Goal: Check status: Check status

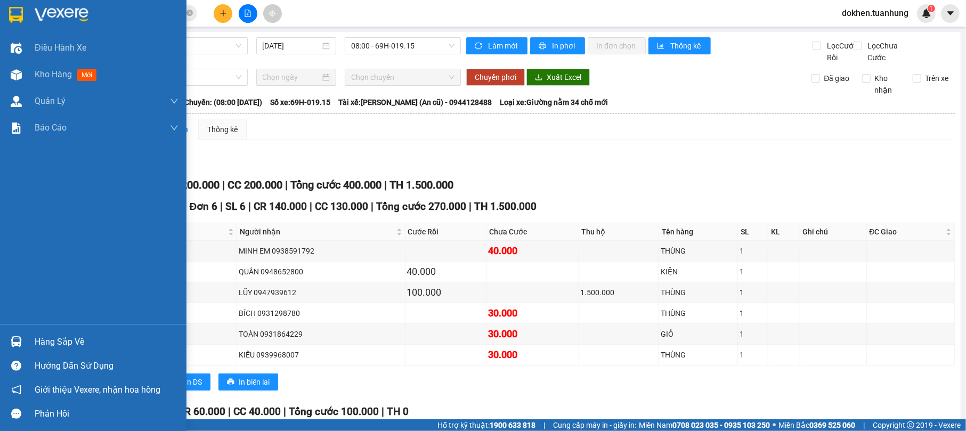
scroll to position [263, 0]
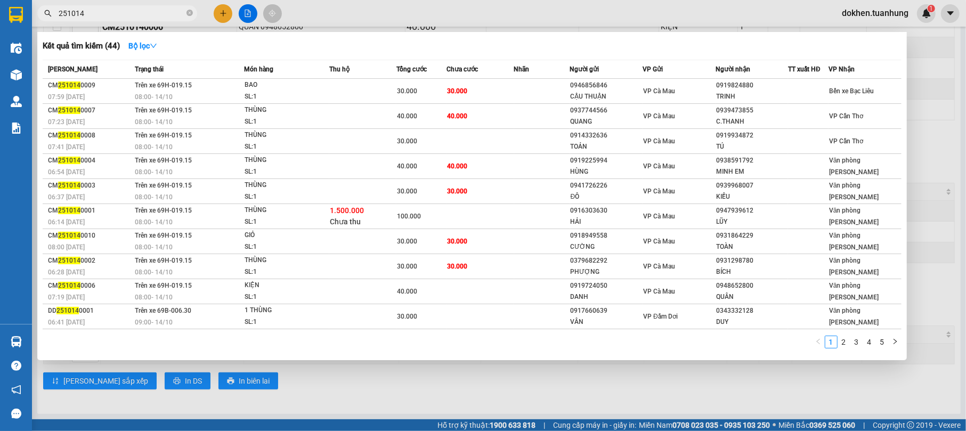
click at [93, 12] on input "251014" at bounding box center [122, 13] width 126 height 12
click at [881, 339] on link "5" at bounding box center [882, 342] width 12 height 12
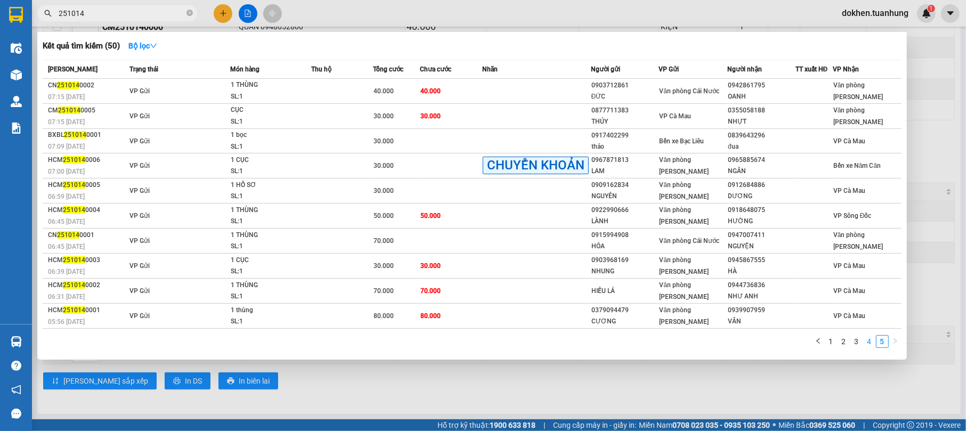
click at [869, 340] on link "4" at bounding box center [870, 342] width 12 height 12
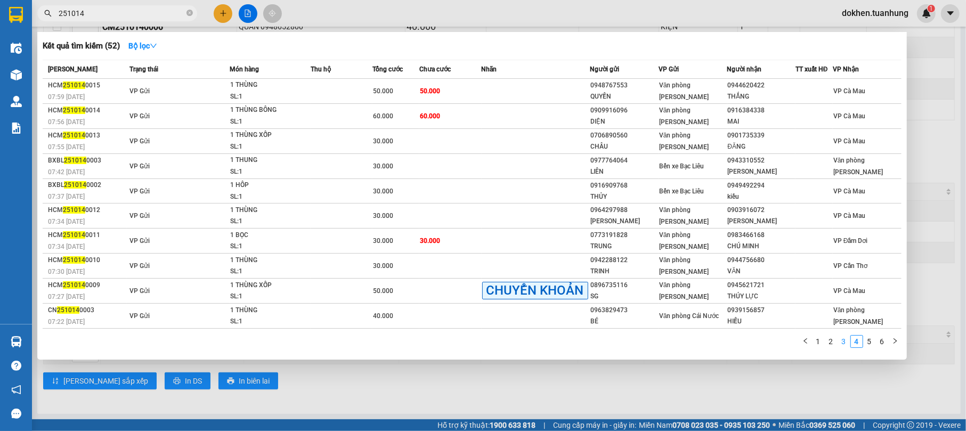
click at [845, 343] on link "3" at bounding box center [844, 342] width 12 height 12
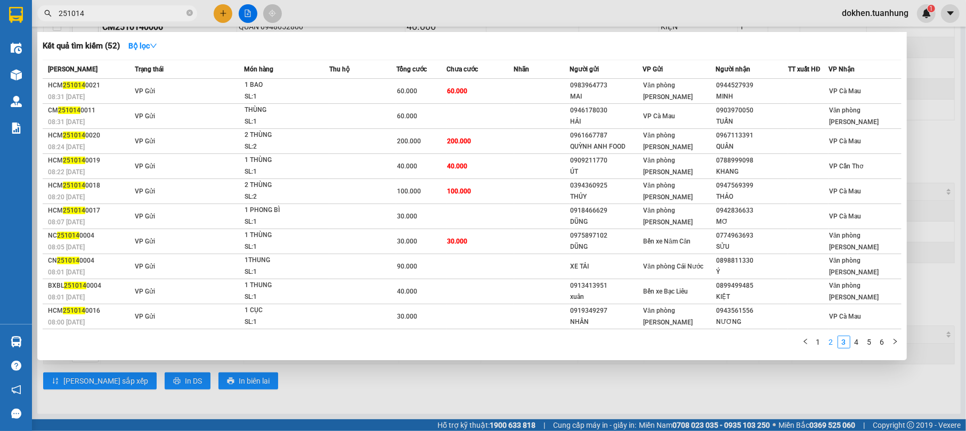
click at [831, 339] on link "2" at bounding box center [831, 342] width 12 height 12
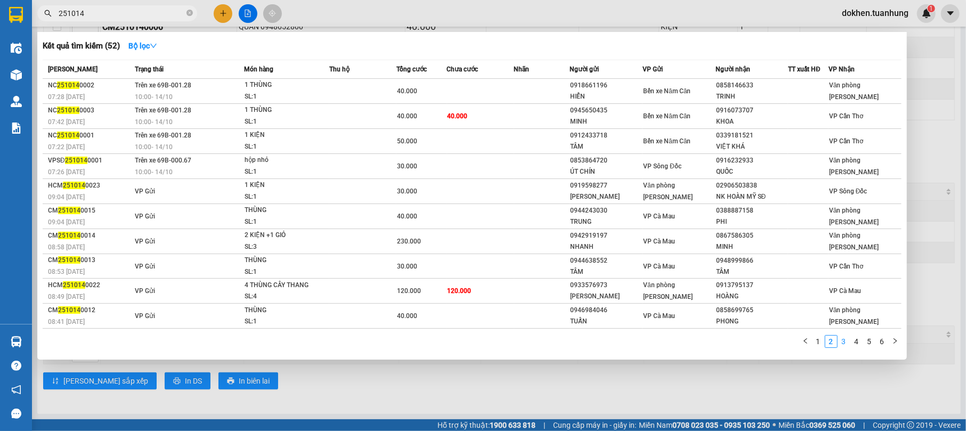
click at [845, 341] on link "3" at bounding box center [844, 342] width 12 height 12
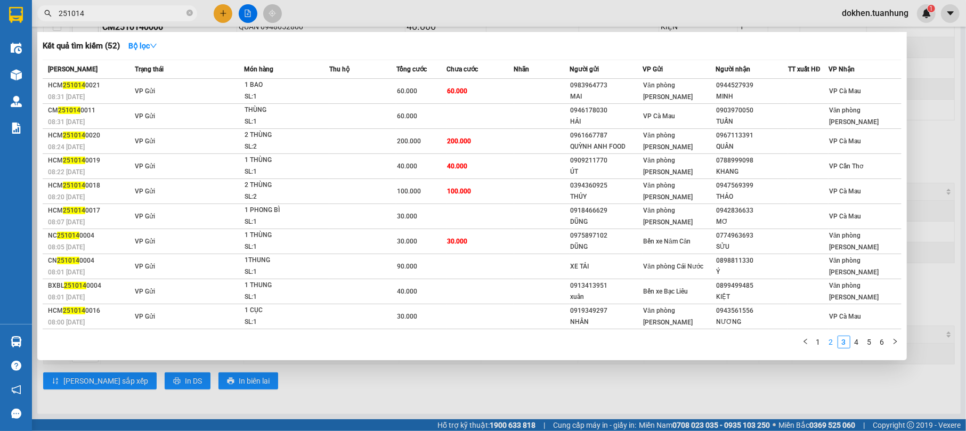
click at [830, 343] on link "2" at bounding box center [831, 342] width 12 height 12
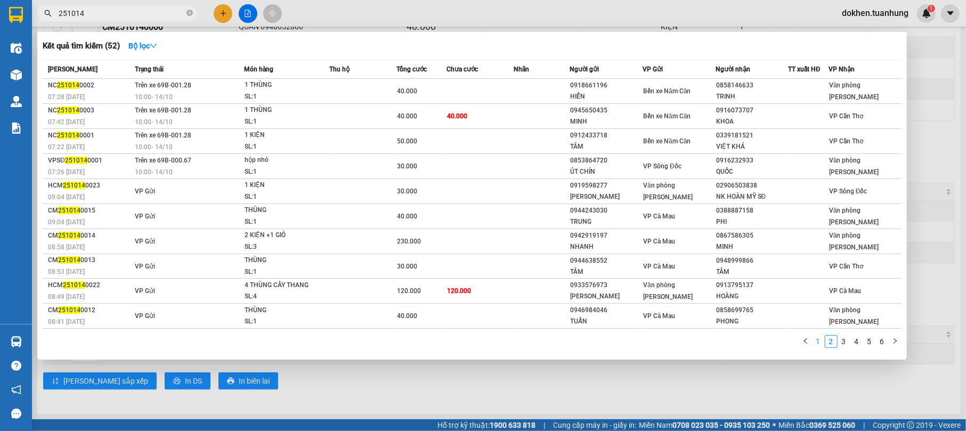
click at [817, 343] on link "1" at bounding box center [818, 342] width 12 height 12
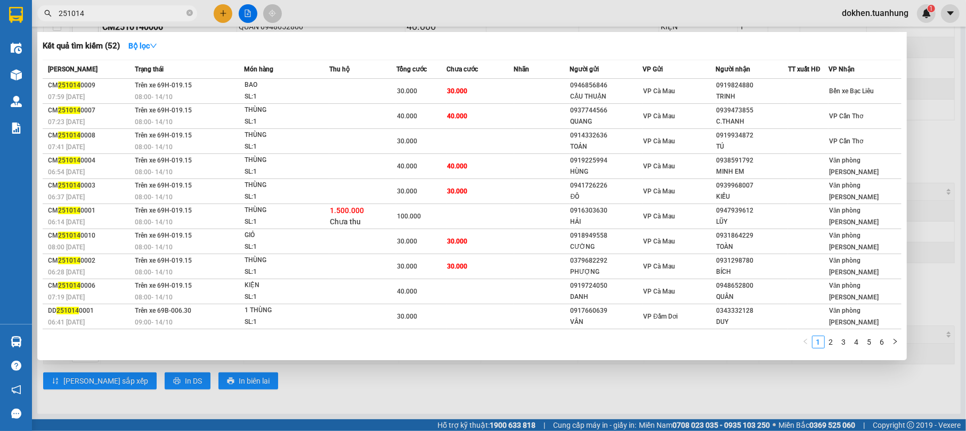
click at [812, 401] on div at bounding box center [483, 215] width 966 height 431
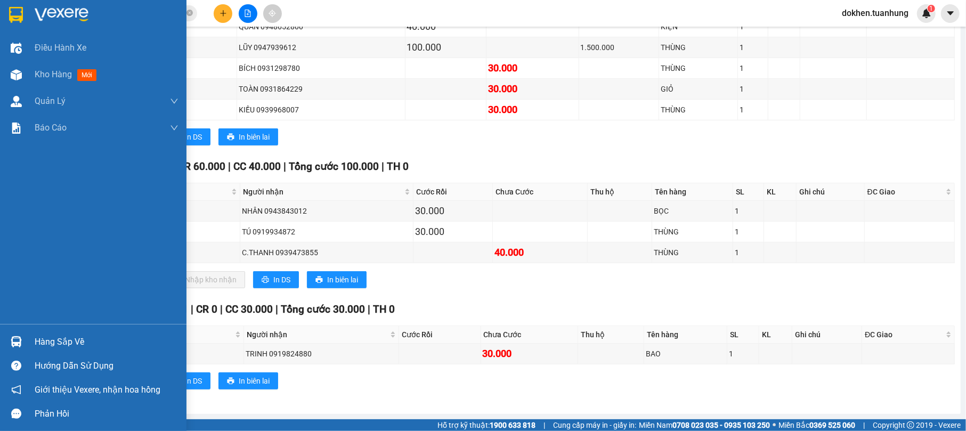
click at [27, 338] on div "Hàng sắp về" at bounding box center [93, 342] width 186 height 24
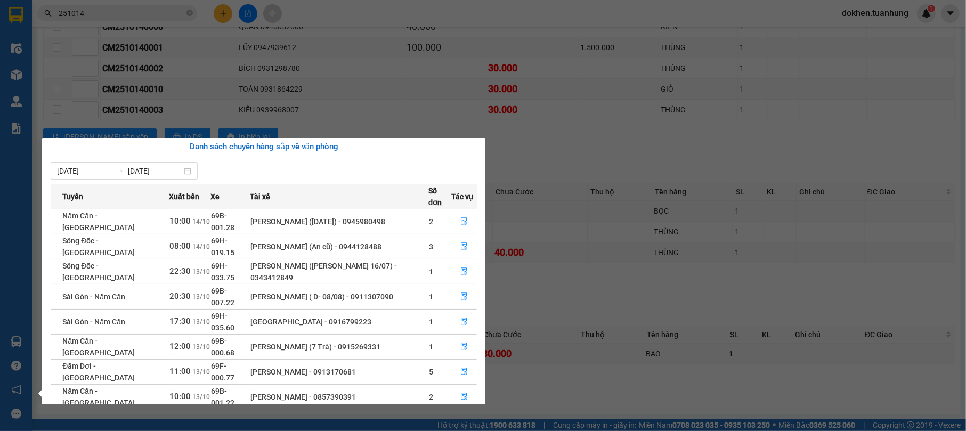
click at [612, 396] on section "Kết quả tìm kiếm ( 52 ) Bộ lọc Mã ĐH Trạng thái Món hàng Thu hộ Tổng cước Chưa …" at bounding box center [483, 215] width 966 height 431
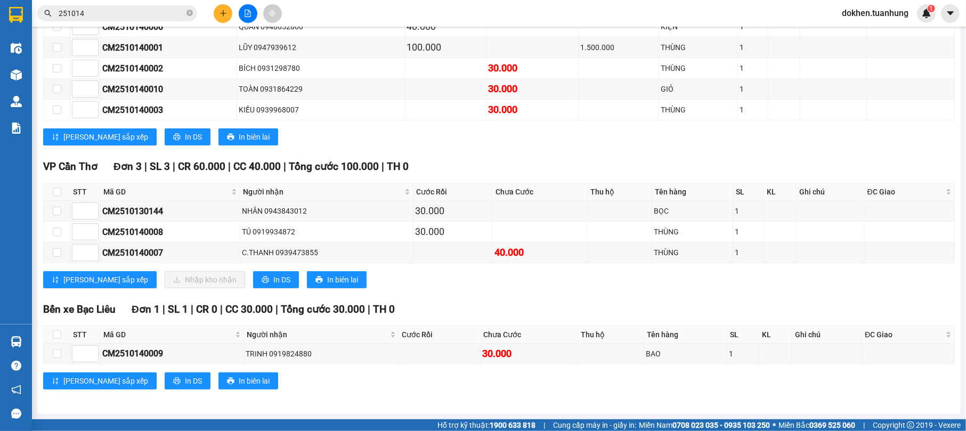
click at [130, 13] on input "251014" at bounding box center [122, 13] width 126 height 12
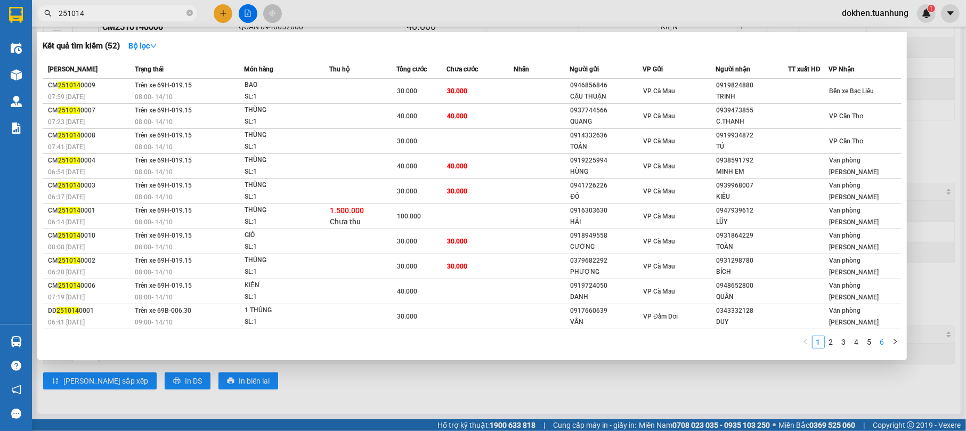
click at [881, 340] on link "6" at bounding box center [882, 342] width 12 height 12
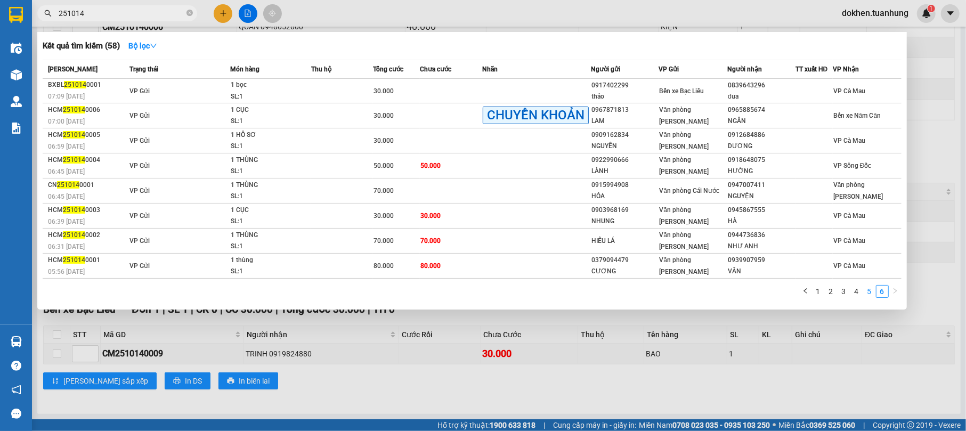
click at [872, 286] on link "5" at bounding box center [870, 292] width 12 height 12
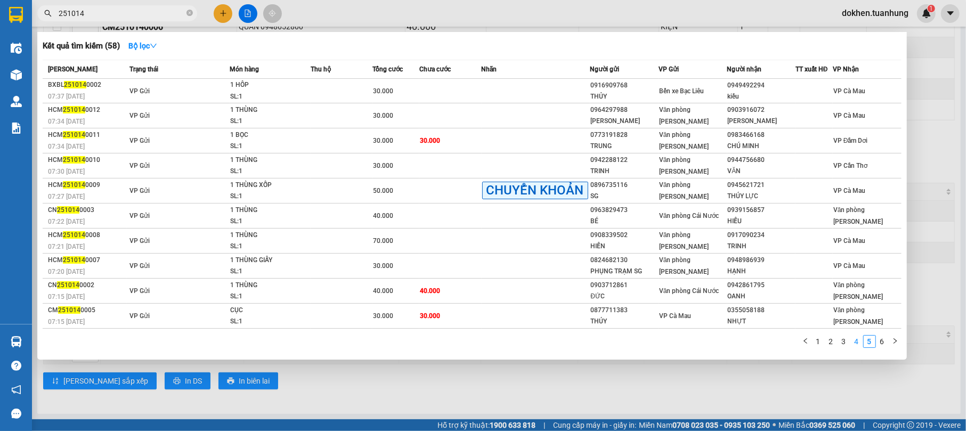
click at [857, 339] on link "4" at bounding box center [857, 342] width 12 height 12
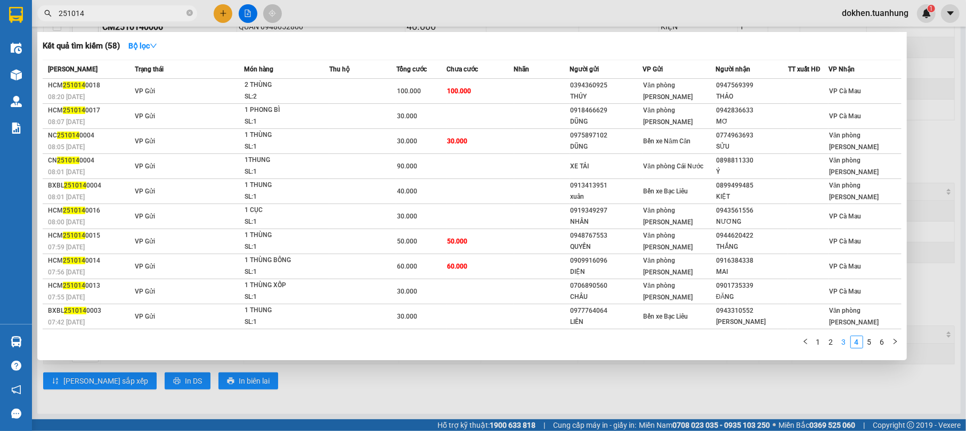
click at [846, 341] on link "3" at bounding box center [844, 342] width 12 height 12
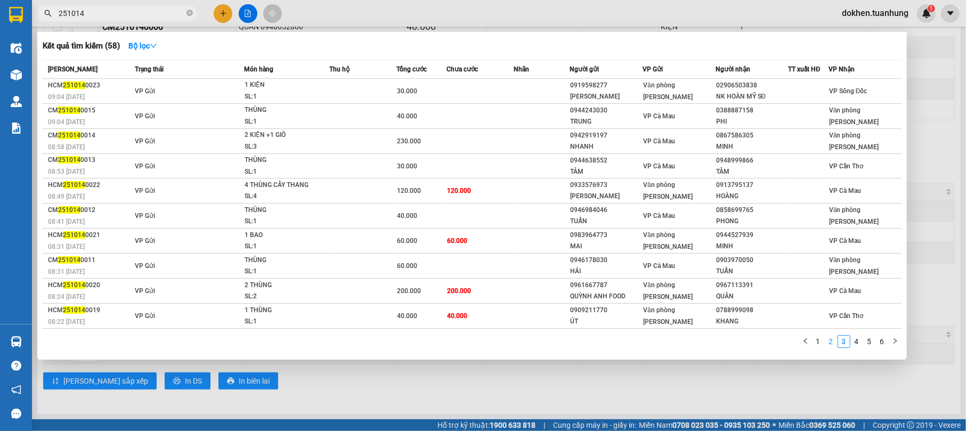
click at [832, 341] on link "2" at bounding box center [831, 342] width 12 height 12
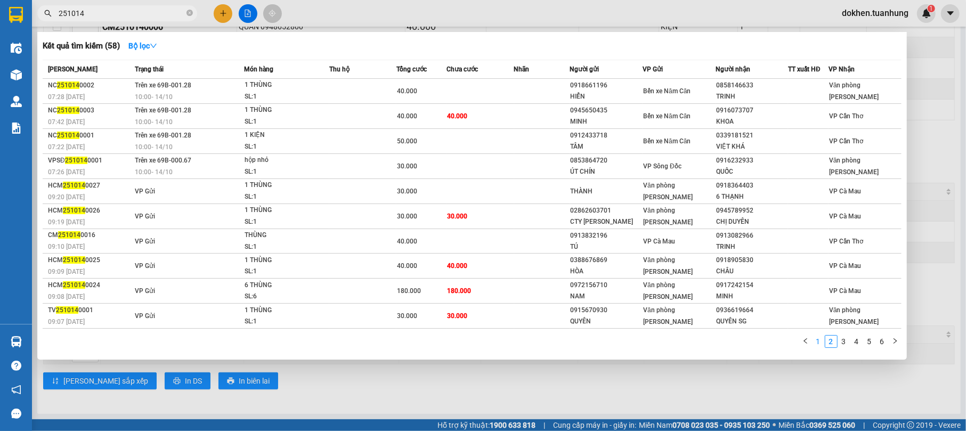
click at [818, 339] on link "1" at bounding box center [818, 342] width 12 height 12
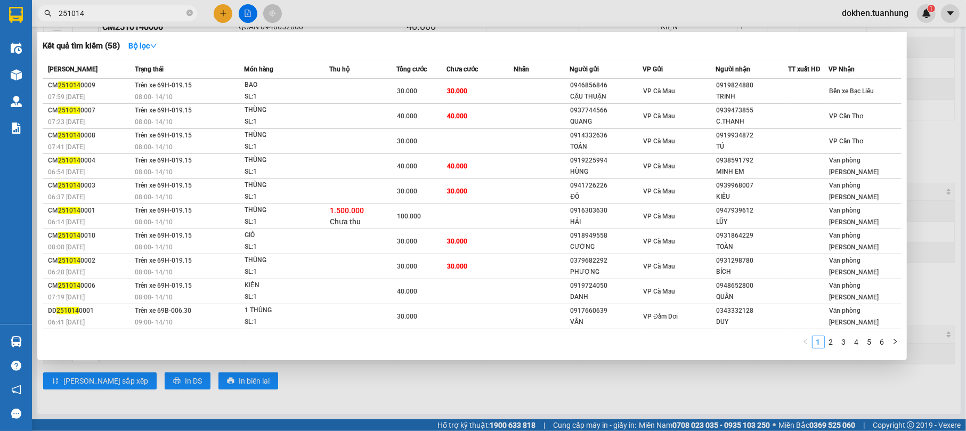
click at [768, 393] on div at bounding box center [483, 215] width 966 height 431
click at [176, 11] on input "251014" at bounding box center [122, 13] width 126 height 12
click at [883, 341] on link "6" at bounding box center [882, 342] width 12 height 12
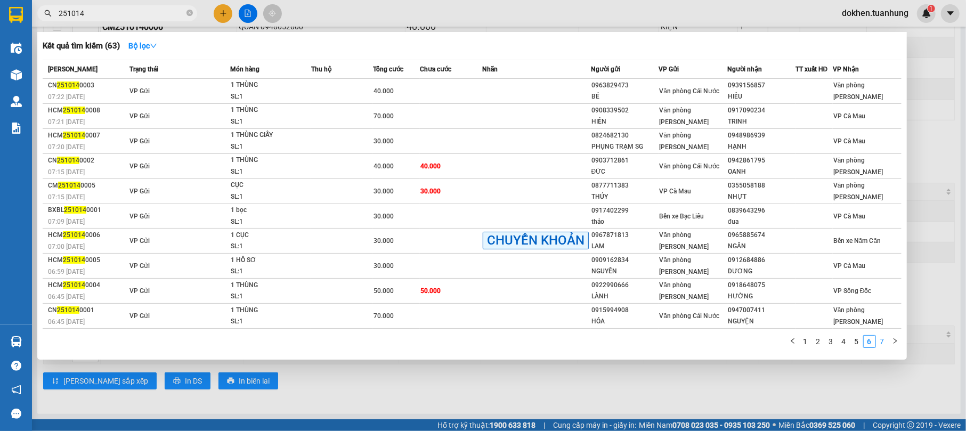
click at [884, 337] on link "7" at bounding box center [882, 342] width 12 height 12
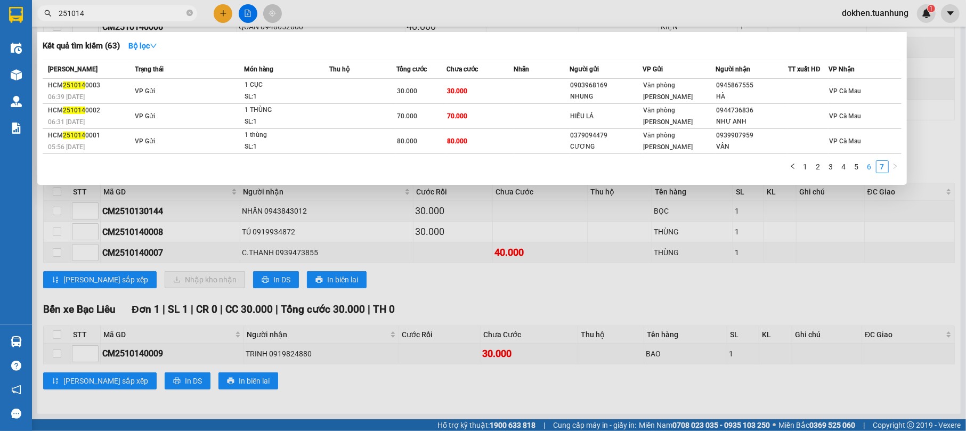
click at [869, 165] on link "6" at bounding box center [870, 167] width 12 height 12
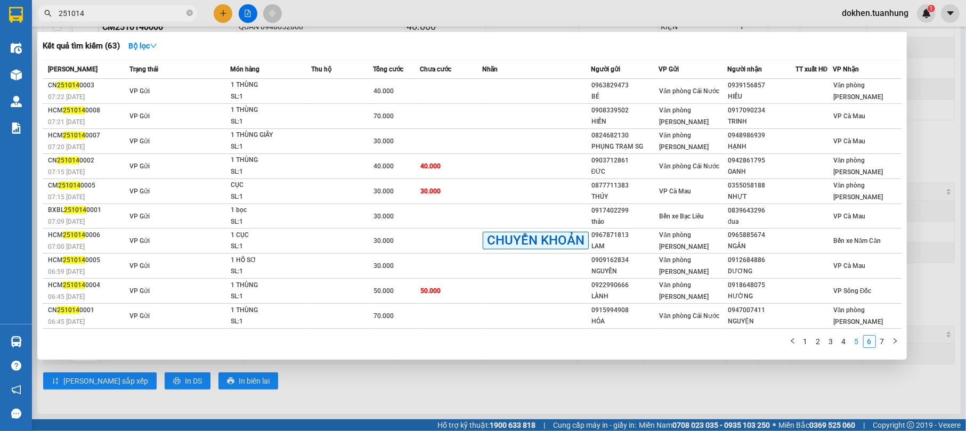
click at [857, 338] on link "5" at bounding box center [857, 342] width 12 height 12
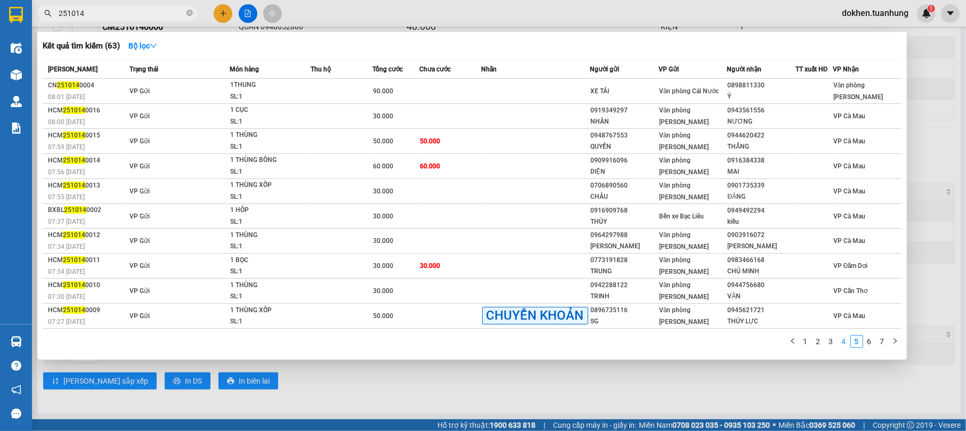
click at [842, 338] on link "4" at bounding box center [844, 342] width 12 height 12
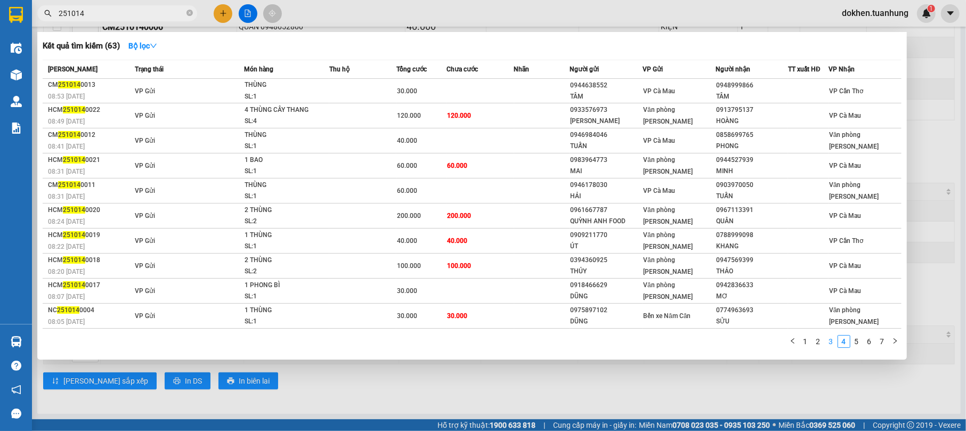
click at [832, 341] on link "3" at bounding box center [831, 342] width 12 height 12
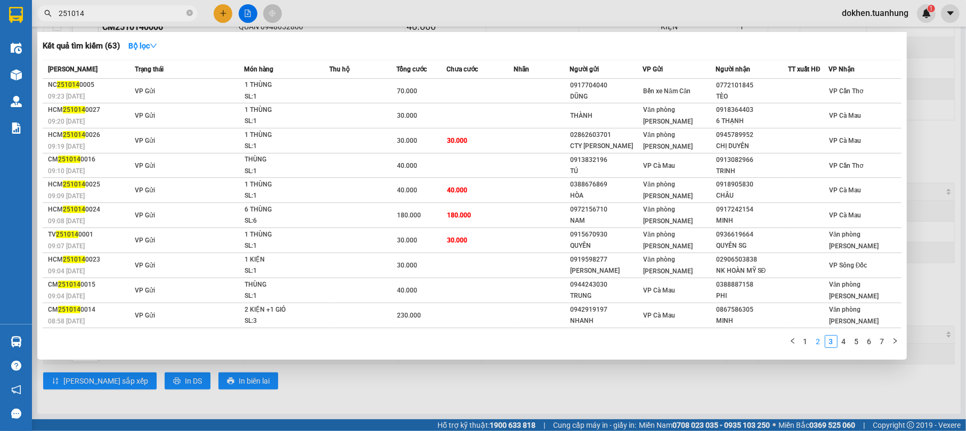
click at [815, 341] on link "2" at bounding box center [818, 342] width 12 height 12
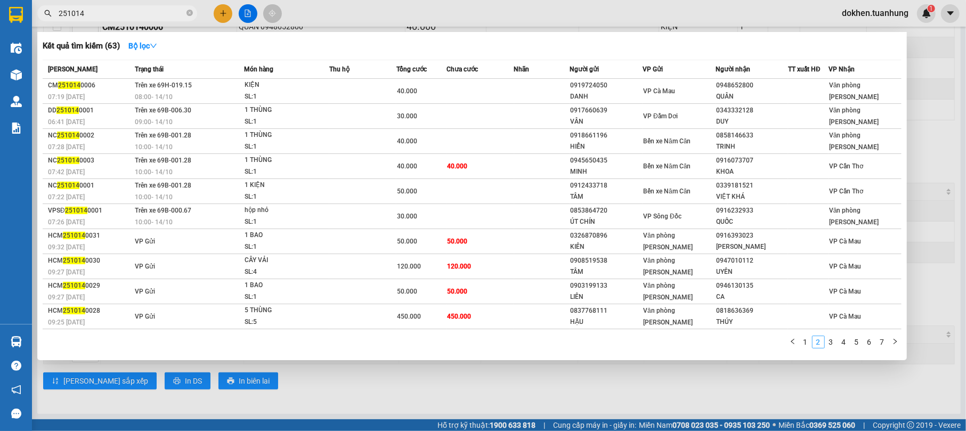
click at [819, 340] on link "2" at bounding box center [818, 342] width 12 height 12
click at [808, 341] on link "1" at bounding box center [806, 342] width 12 height 12
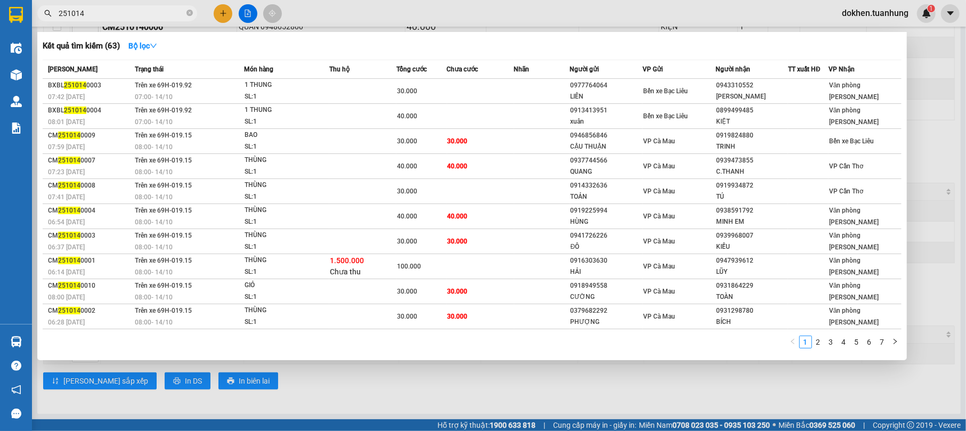
click at [811, 392] on div at bounding box center [483, 215] width 966 height 431
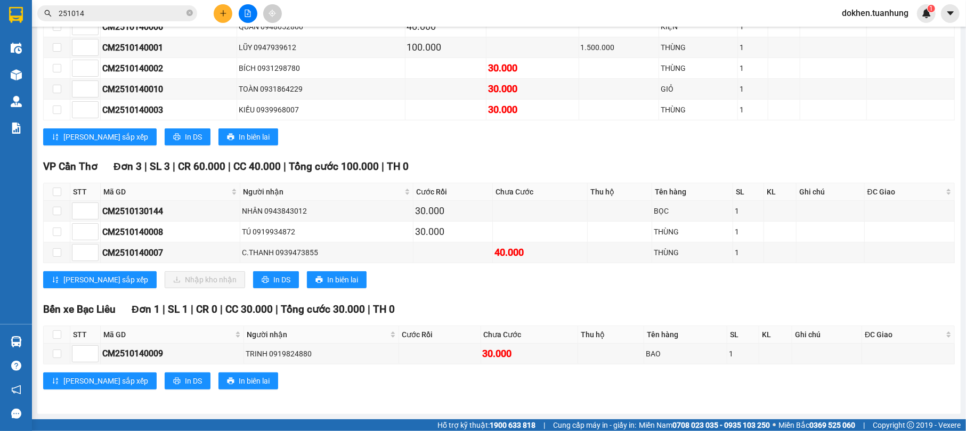
click at [118, 7] on input "251014" at bounding box center [122, 13] width 126 height 12
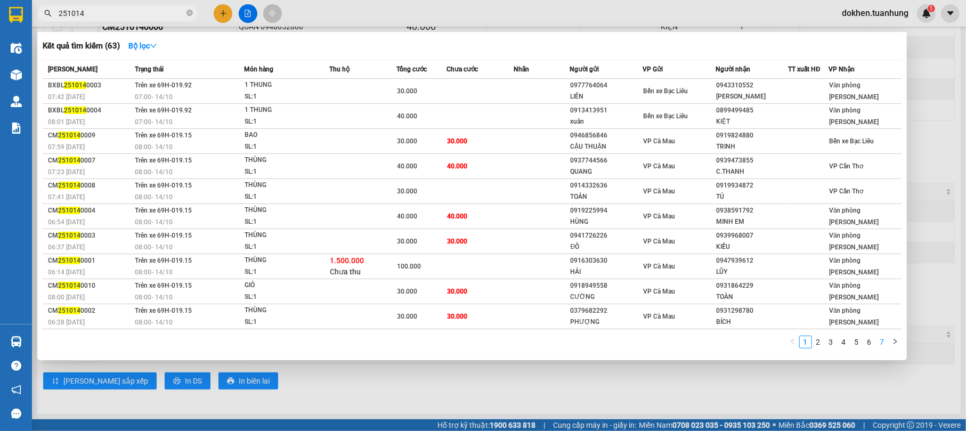
click at [886, 343] on link "7" at bounding box center [882, 342] width 12 height 12
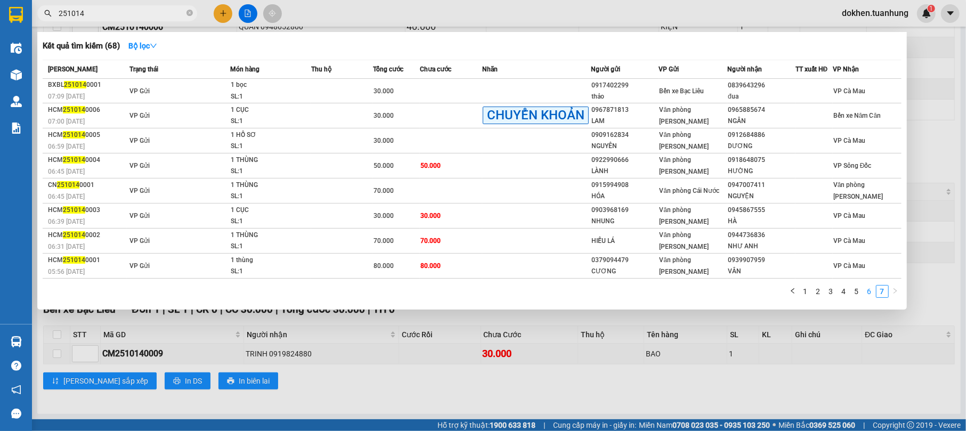
click at [872, 293] on link "6" at bounding box center [870, 292] width 12 height 12
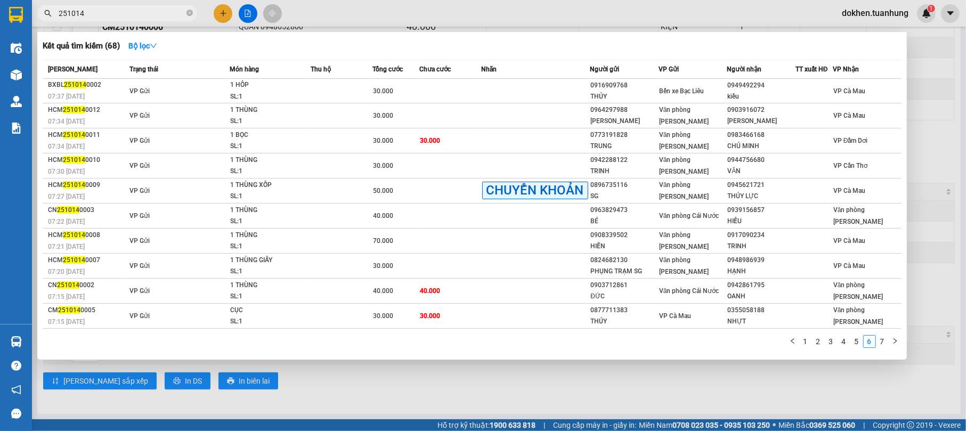
click at [855, 338] on link "5" at bounding box center [857, 342] width 12 height 12
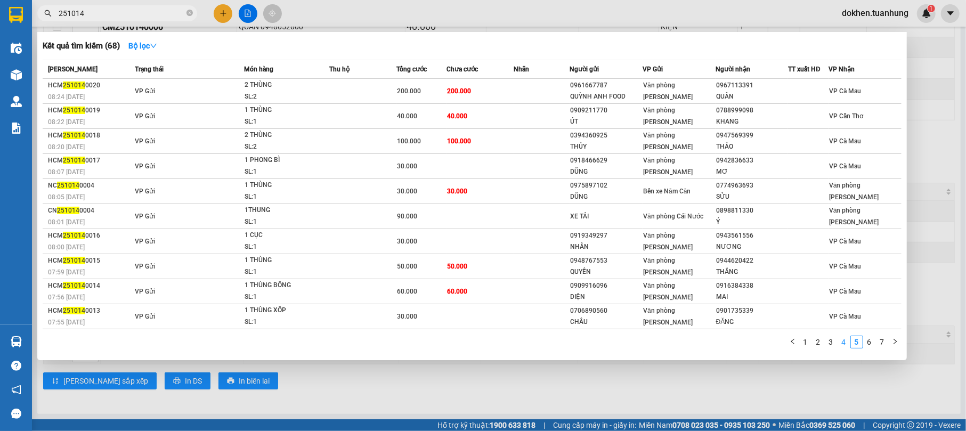
click at [842, 339] on link "4" at bounding box center [844, 342] width 12 height 12
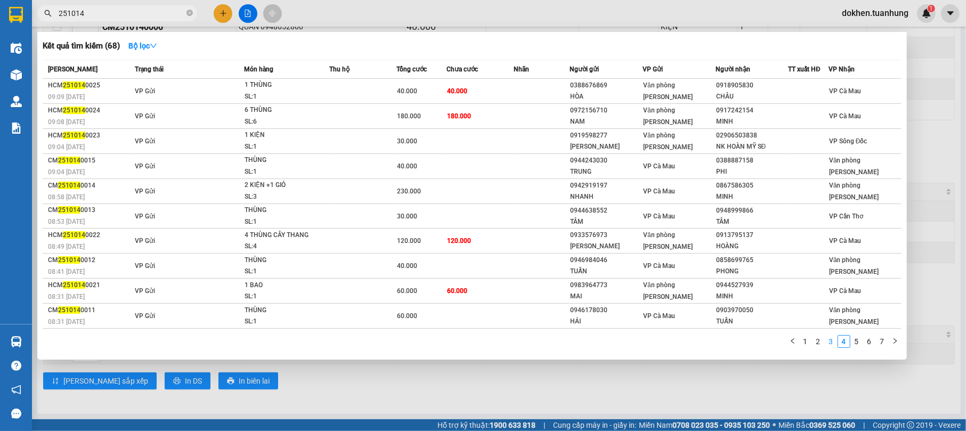
click at [832, 340] on link "3" at bounding box center [831, 342] width 12 height 12
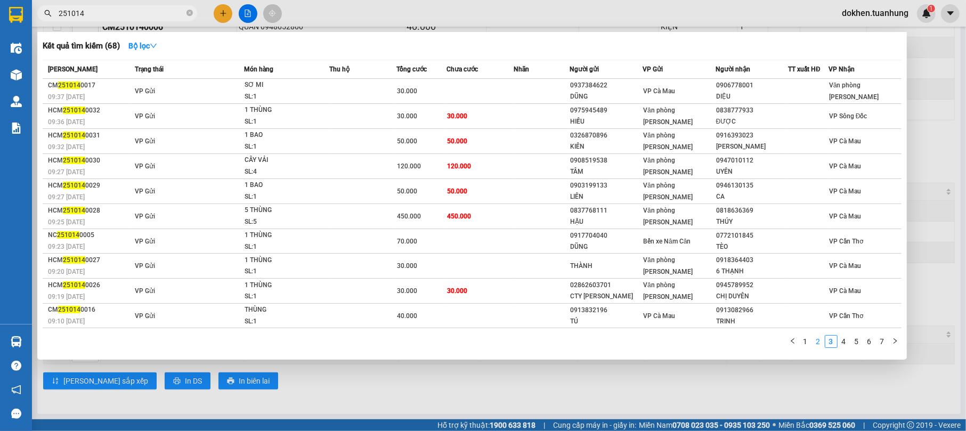
click at [821, 342] on link "2" at bounding box center [818, 342] width 12 height 12
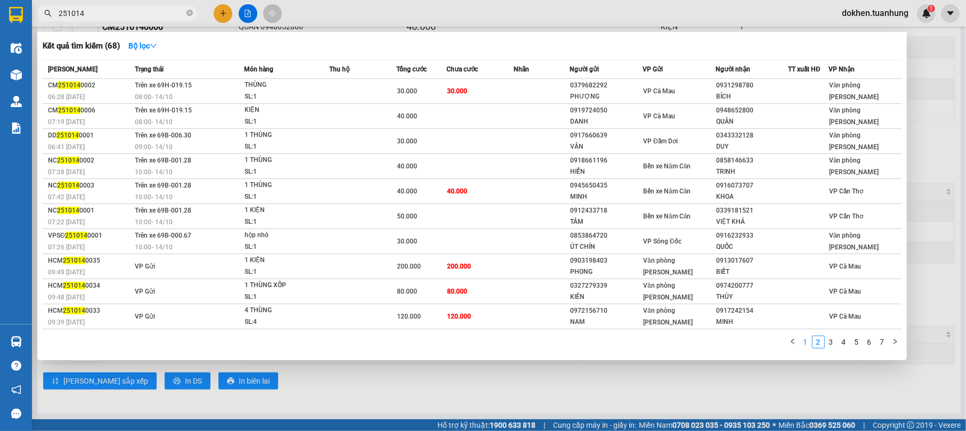
click at [810, 340] on link "1" at bounding box center [806, 342] width 12 height 12
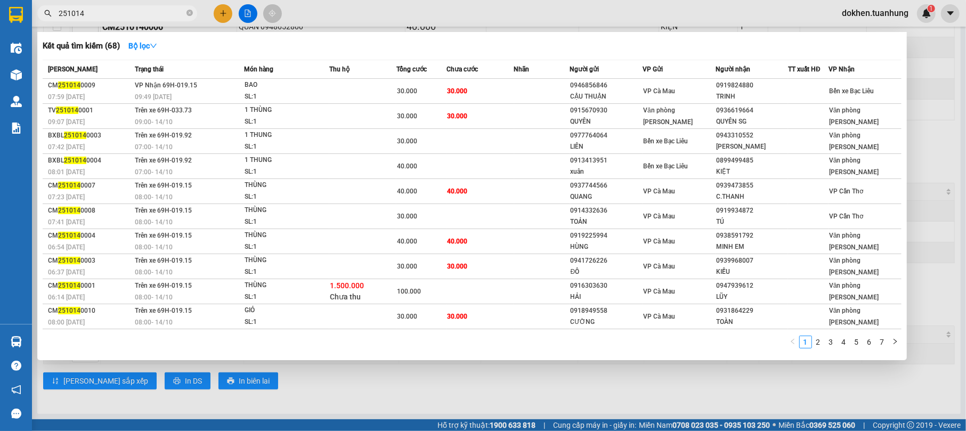
click at [799, 387] on div at bounding box center [483, 215] width 966 height 431
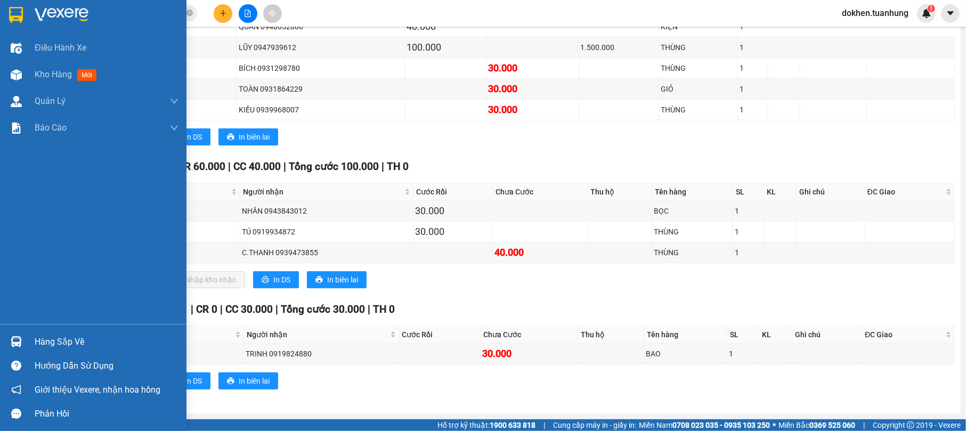
click at [42, 332] on div "Hàng sắp về" at bounding box center [93, 342] width 186 height 24
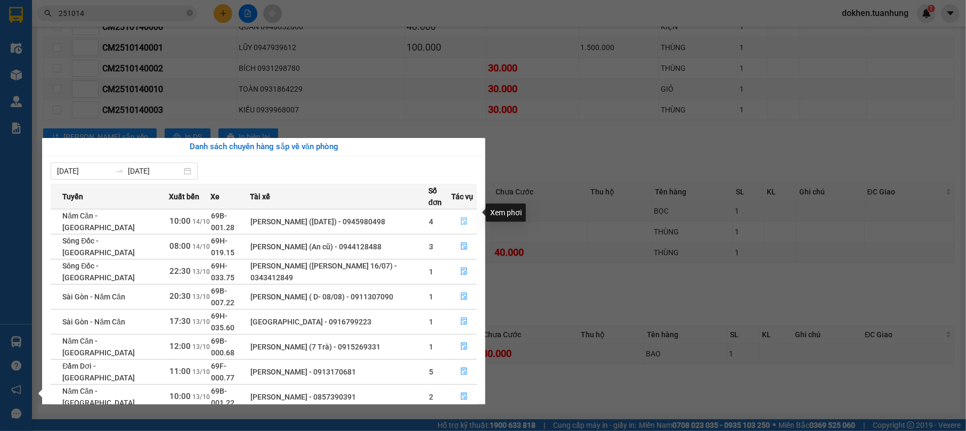
click at [461, 218] on icon "file-done" at bounding box center [464, 221] width 6 height 7
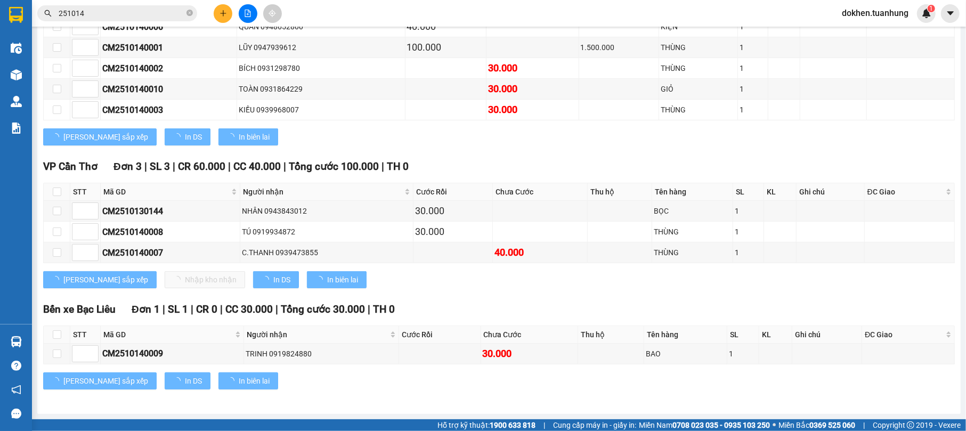
click at [461, 212] on div "30.000" at bounding box center [453, 211] width 76 height 15
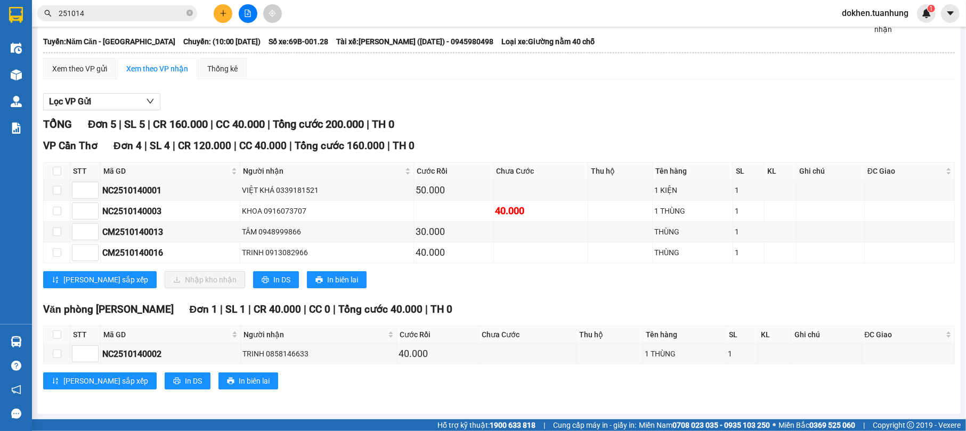
scroll to position [77, 0]
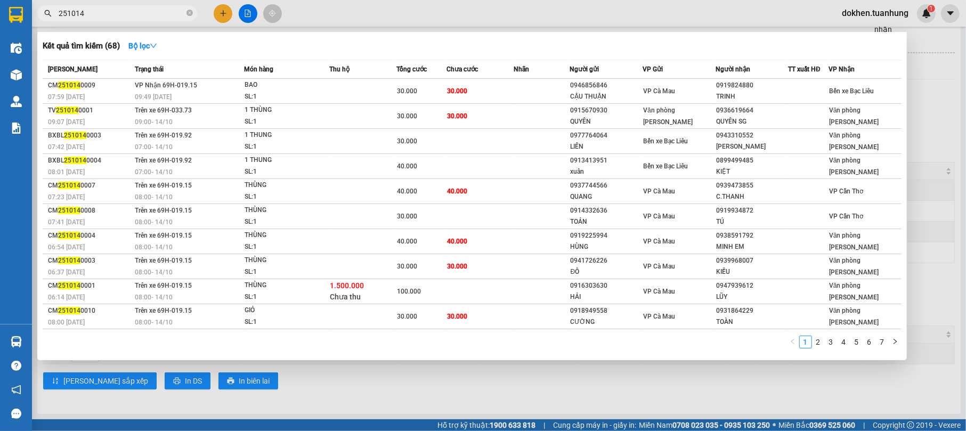
click at [128, 17] on input "251014" at bounding box center [122, 13] width 126 height 12
click at [881, 341] on link "7" at bounding box center [882, 342] width 12 height 12
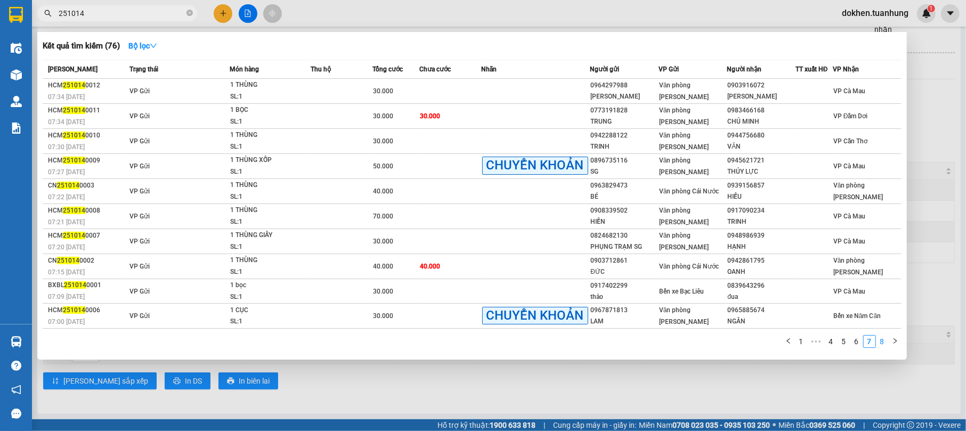
click at [884, 342] on link "8" at bounding box center [882, 342] width 12 height 12
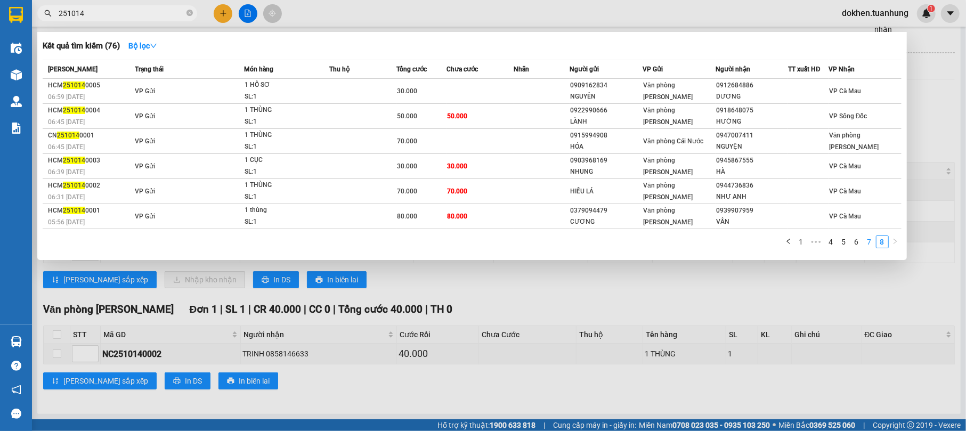
click at [872, 240] on link "7" at bounding box center [870, 242] width 12 height 12
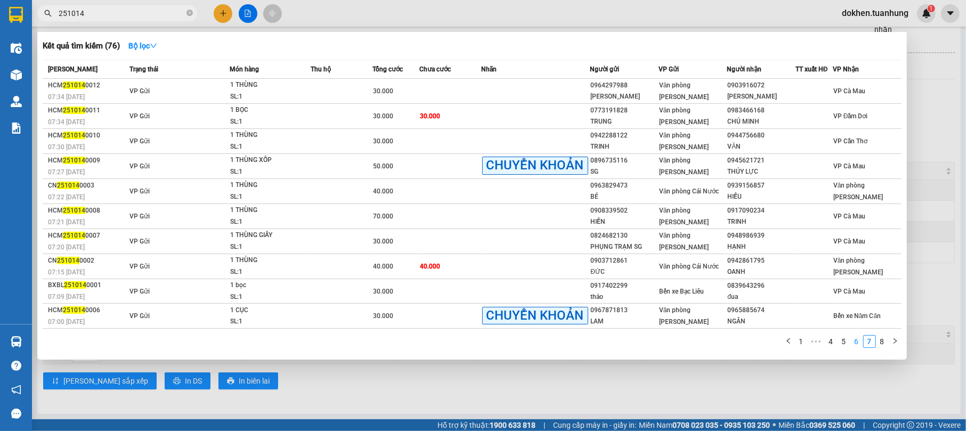
click at [859, 339] on link "6" at bounding box center [857, 342] width 12 height 12
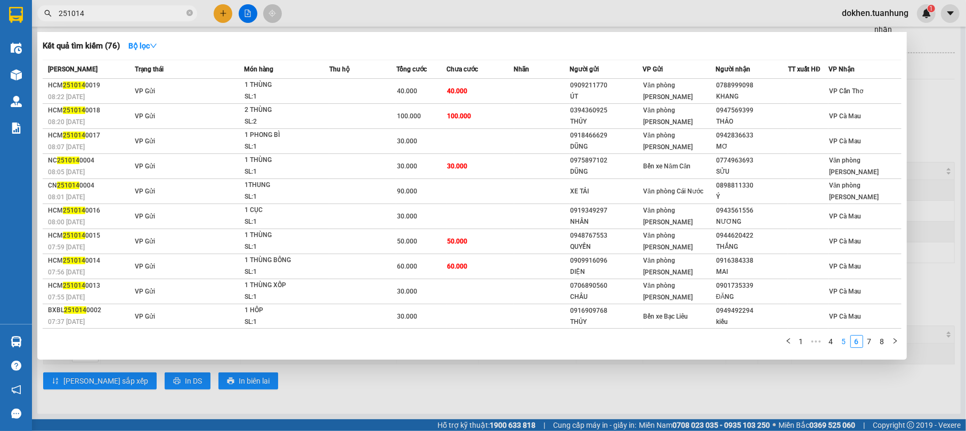
click at [842, 339] on link "5" at bounding box center [844, 342] width 12 height 12
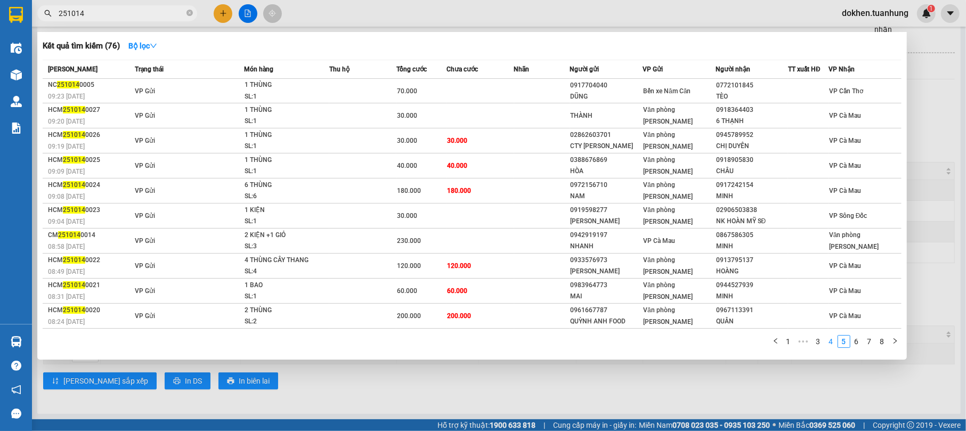
click at [831, 340] on link "4" at bounding box center [831, 342] width 12 height 12
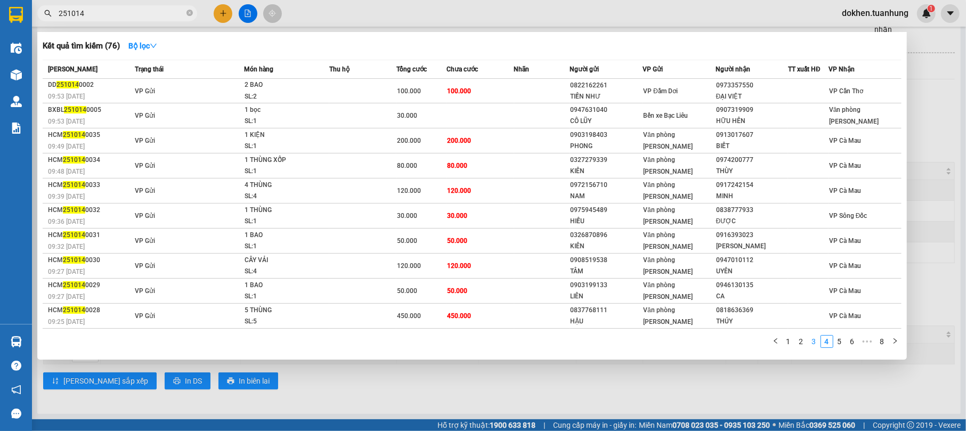
click at [815, 339] on link "3" at bounding box center [814, 342] width 12 height 12
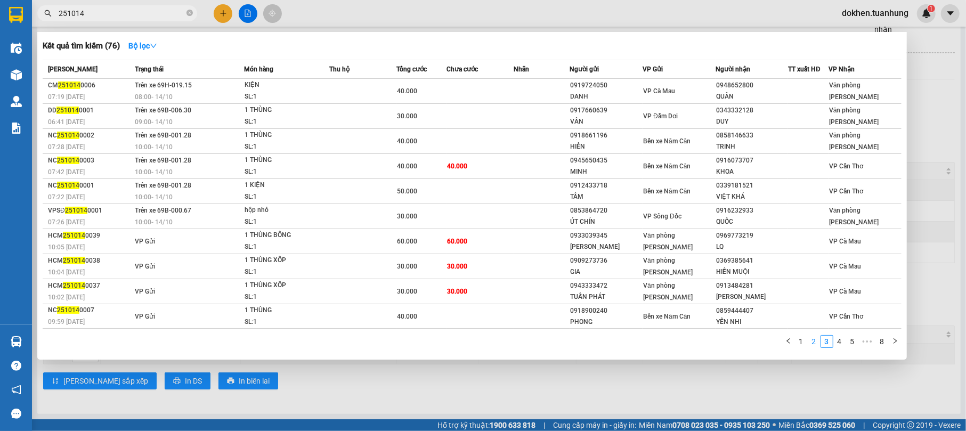
click at [811, 337] on link "2" at bounding box center [814, 342] width 12 height 12
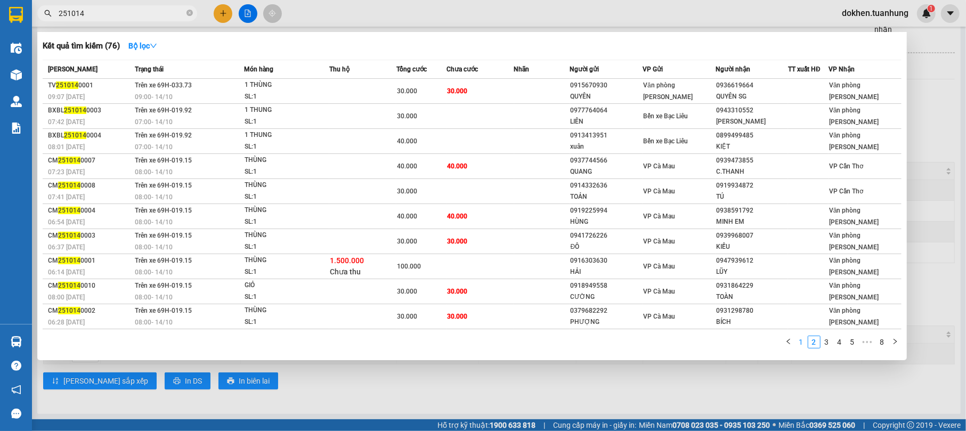
click at [803, 340] on link "1" at bounding box center [801, 342] width 12 height 12
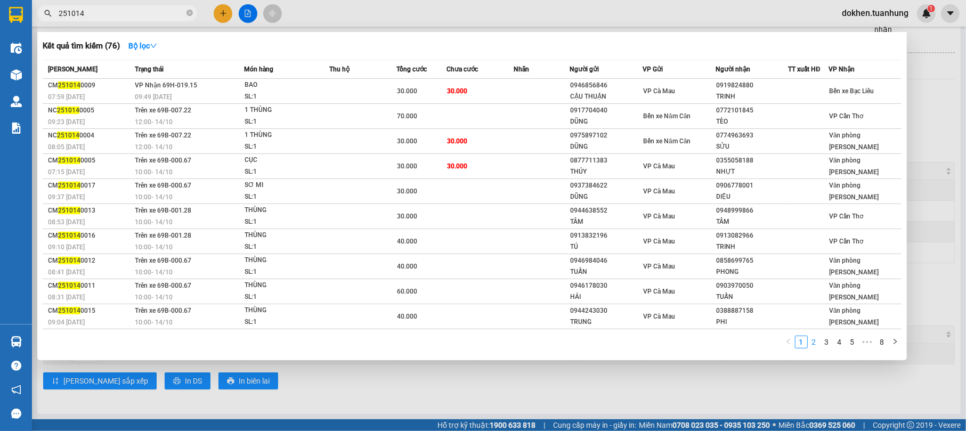
click at [813, 341] on link "2" at bounding box center [814, 342] width 12 height 12
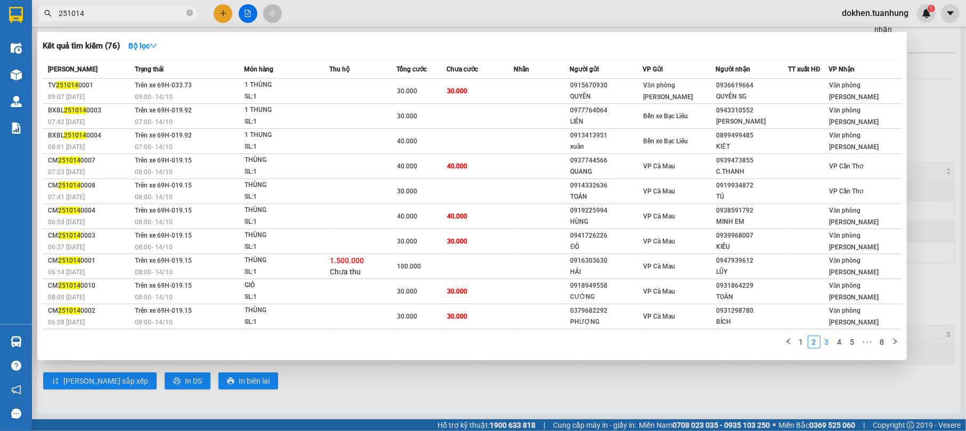
click at [827, 341] on link "3" at bounding box center [827, 342] width 12 height 12
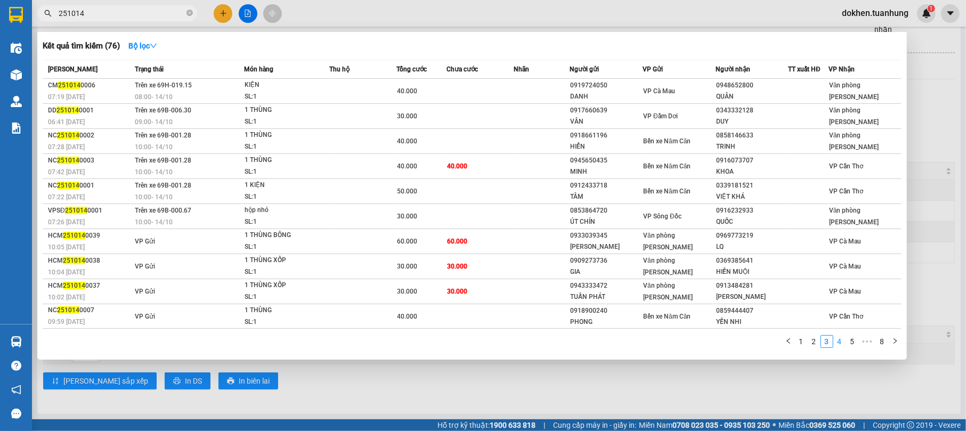
click at [836, 341] on link "4" at bounding box center [840, 342] width 12 height 12
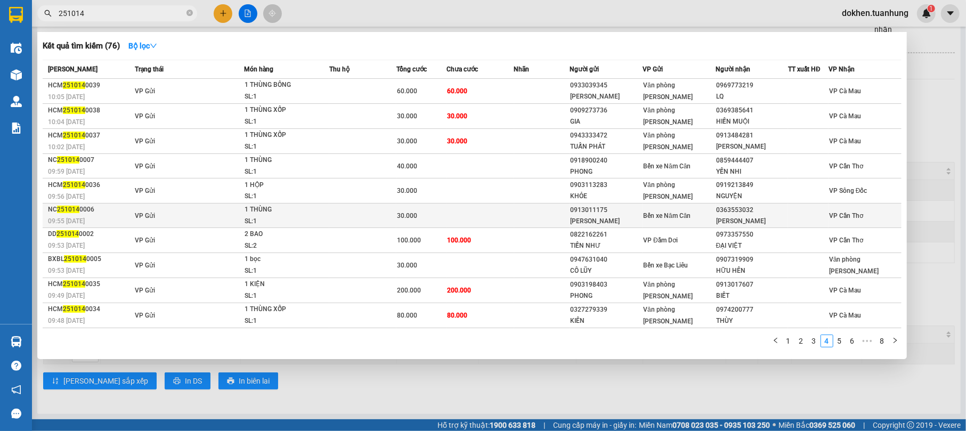
click at [808, 216] on div at bounding box center [807, 215] width 39 height 11
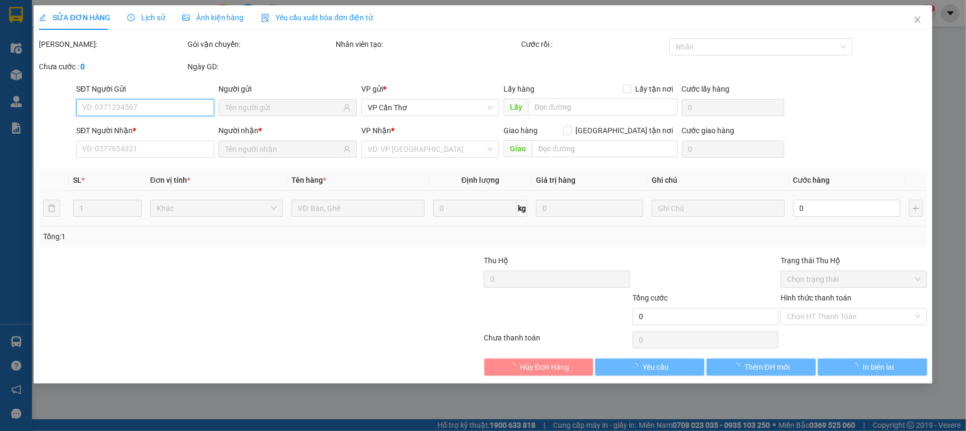
type input "0913011175"
type input "[PERSON_NAME]"
type input "0363553032"
type input "[PERSON_NAME]"
type input "30.000"
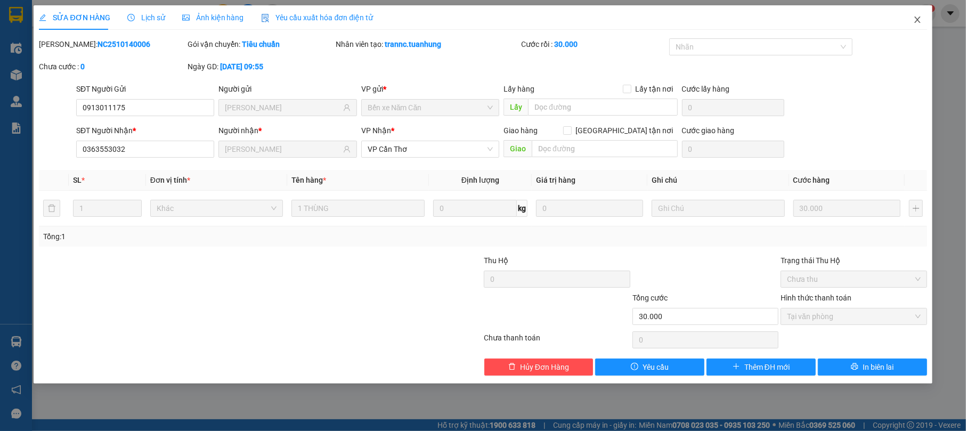
click at [923, 20] on span "Close" at bounding box center [917, 20] width 30 height 30
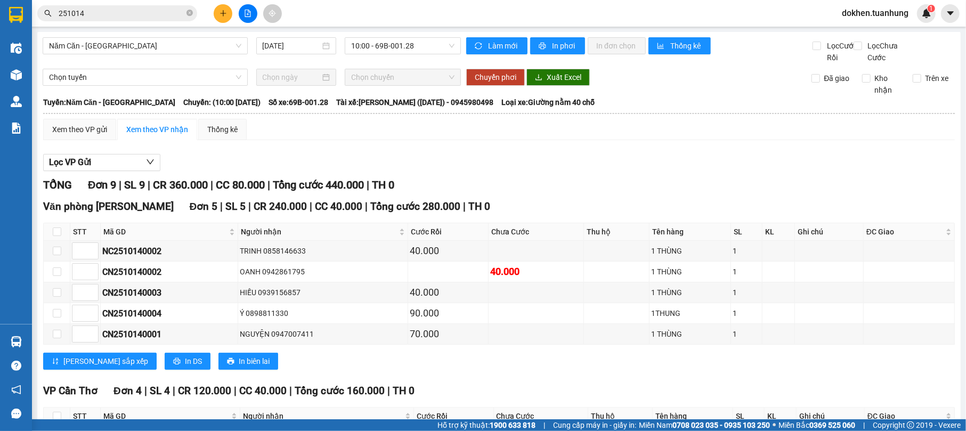
click at [107, 12] on input "251014" at bounding box center [122, 13] width 126 height 12
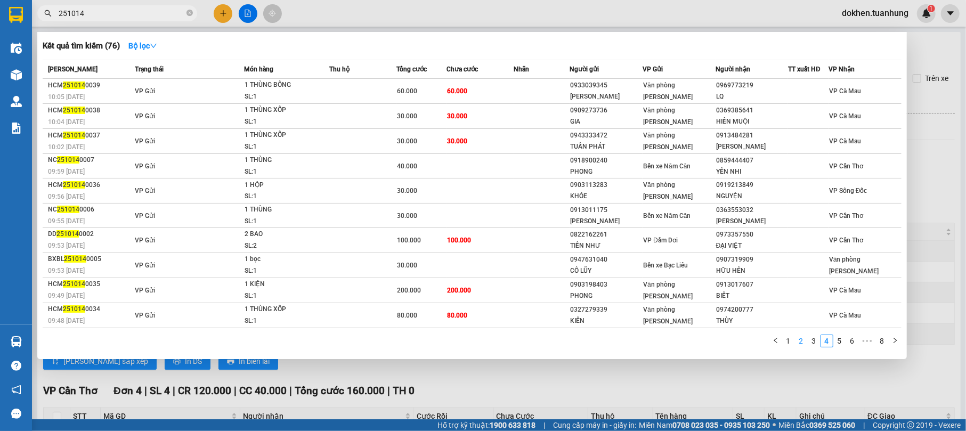
drag, startPoint x: 660, startPoint y: 335, endPoint x: 799, endPoint y: 342, distance: 139.8
click at [799, 342] on link "2" at bounding box center [801, 341] width 12 height 12
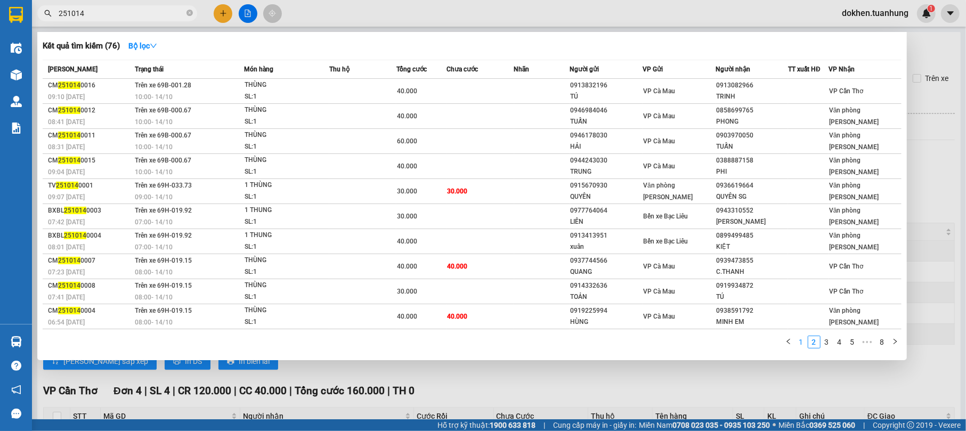
click at [798, 338] on link "1" at bounding box center [801, 342] width 12 height 12
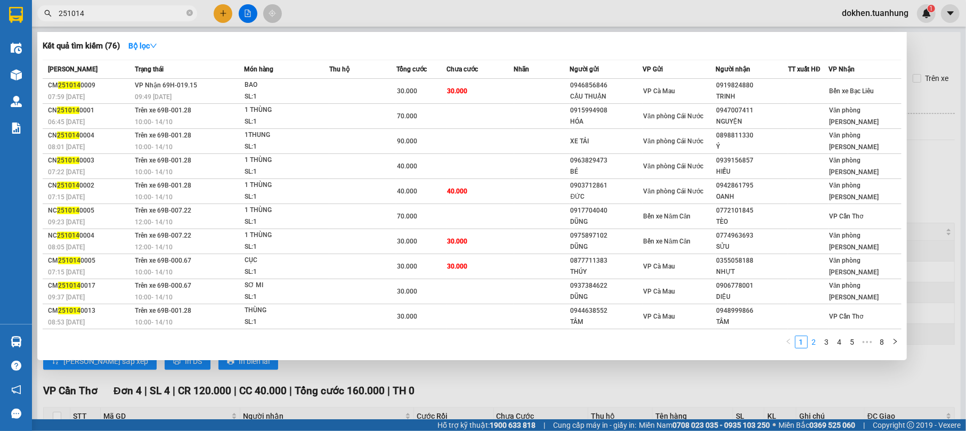
click at [815, 341] on link "2" at bounding box center [814, 342] width 12 height 12
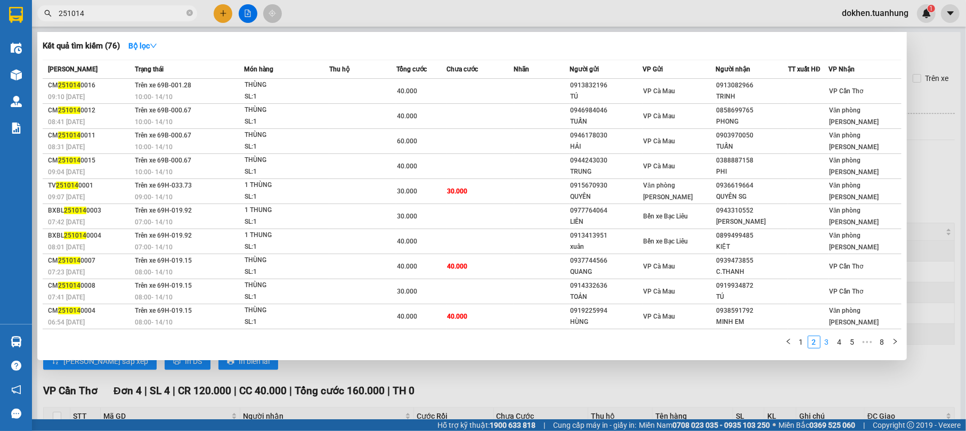
click at [829, 340] on link "3" at bounding box center [827, 342] width 12 height 12
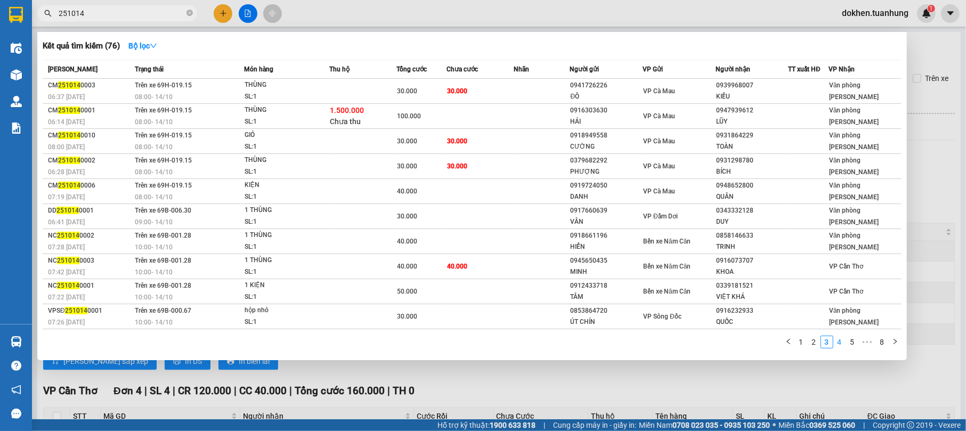
click at [840, 343] on link "4" at bounding box center [840, 342] width 12 height 12
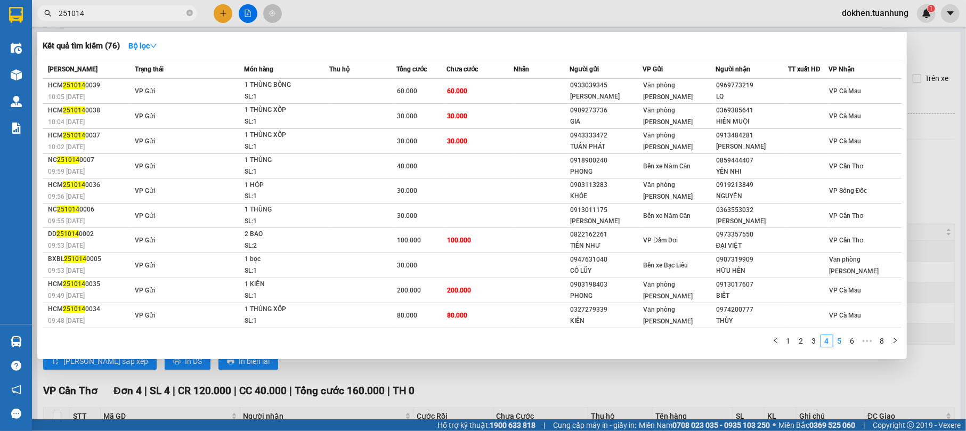
click at [836, 339] on link "5" at bounding box center [840, 341] width 12 height 12
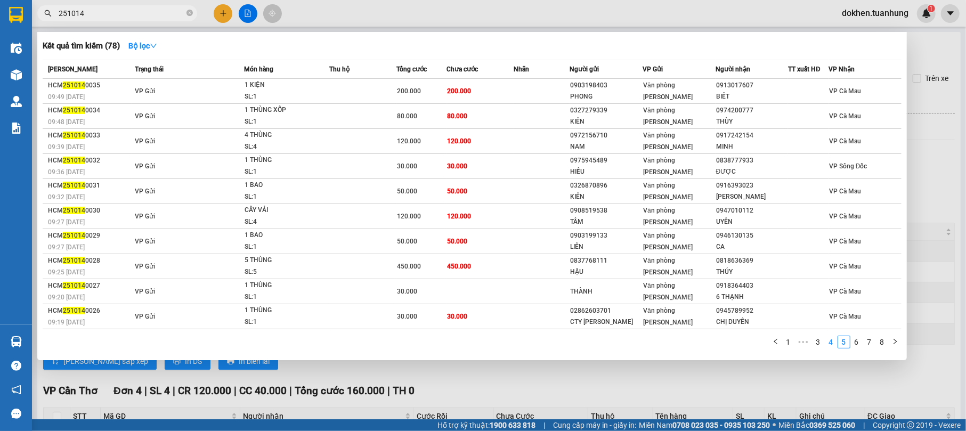
click at [834, 339] on link "4" at bounding box center [831, 342] width 12 height 12
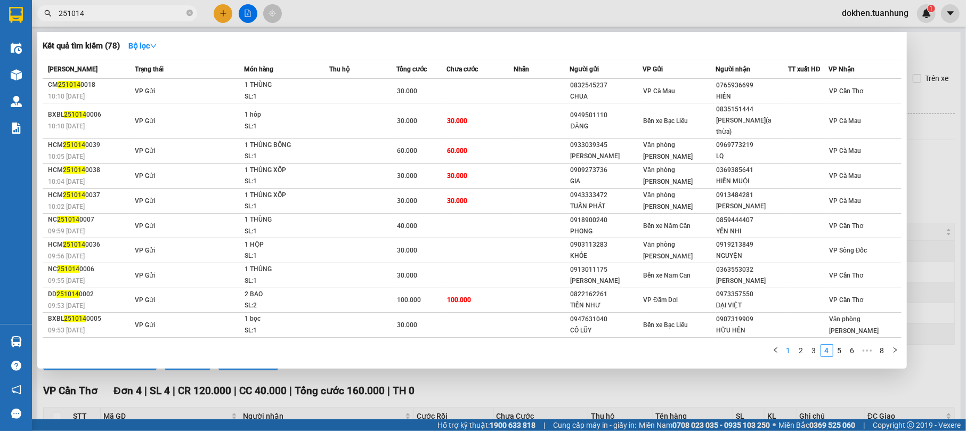
click at [789, 345] on link "1" at bounding box center [789, 351] width 12 height 12
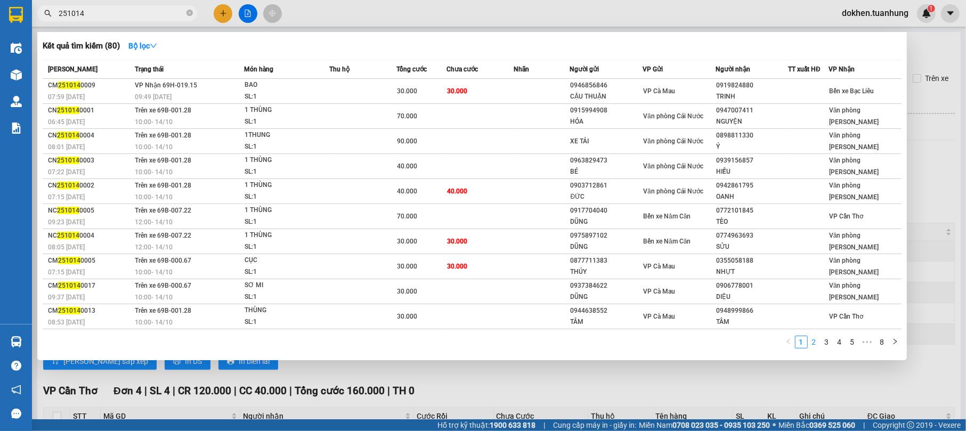
click at [815, 340] on link "2" at bounding box center [814, 342] width 12 height 12
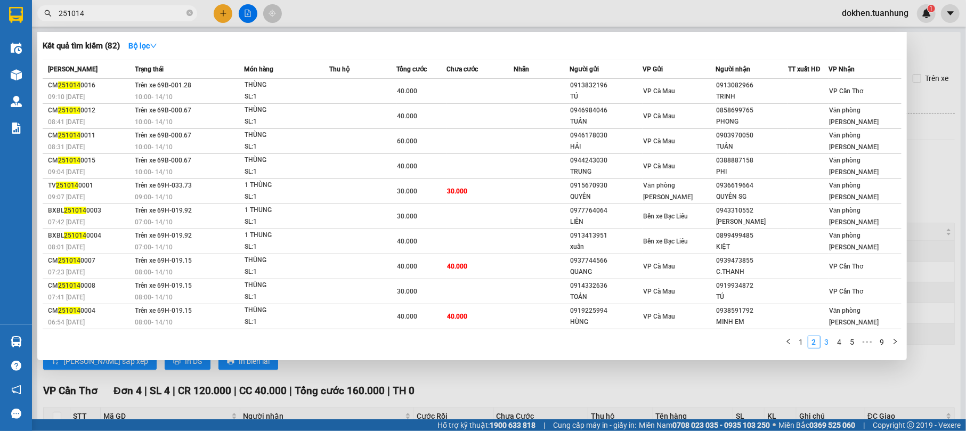
click at [827, 340] on link "3" at bounding box center [827, 342] width 12 height 12
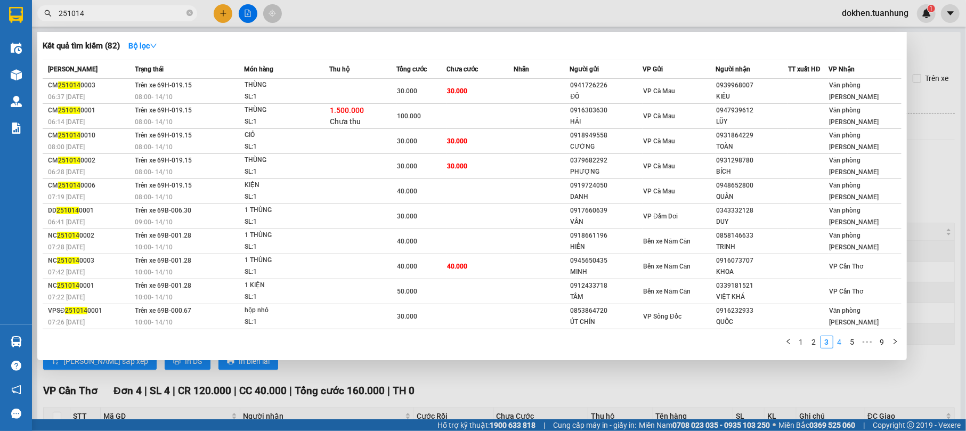
click at [841, 341] on link "4" at bounding box center [840, 342] width 12 height 12
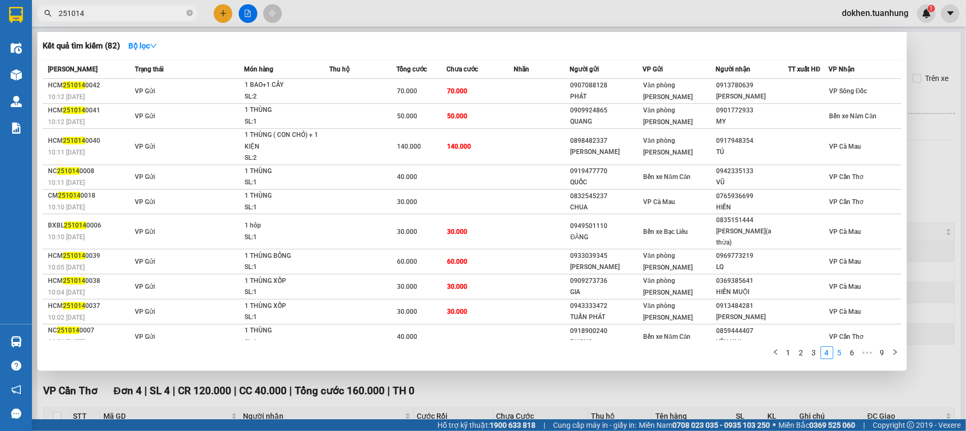
click at [842, 351] on link "5" at bounding box center [840, 353] width 12 height 12
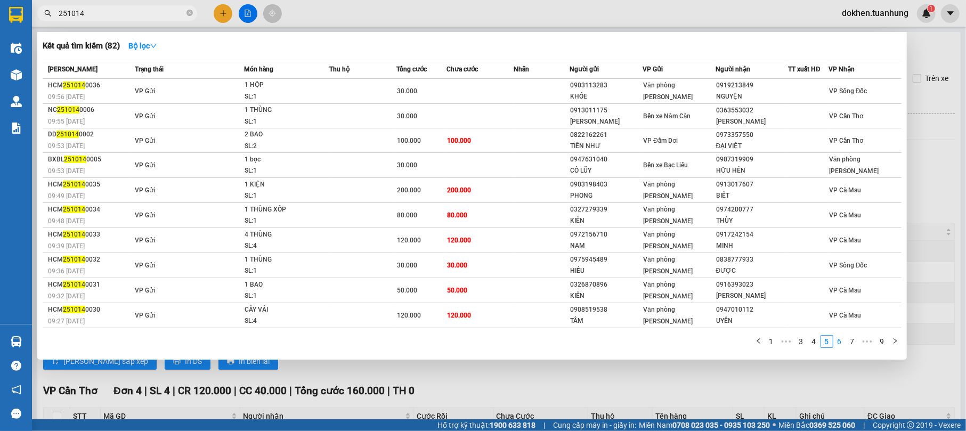
click at [840, 339] on link "6" at bounding box center [840, 342] width 12 height 12
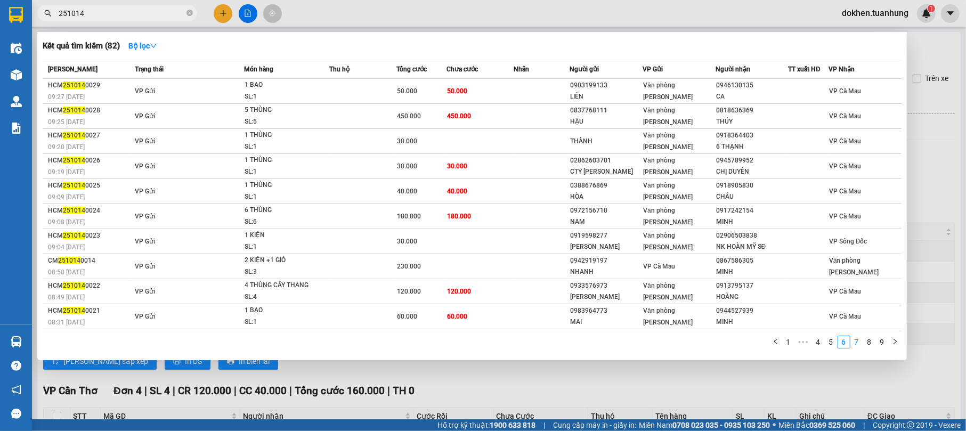
click at [855, 341] on link "7" at bounding box center [857, 342] width 12 height 12
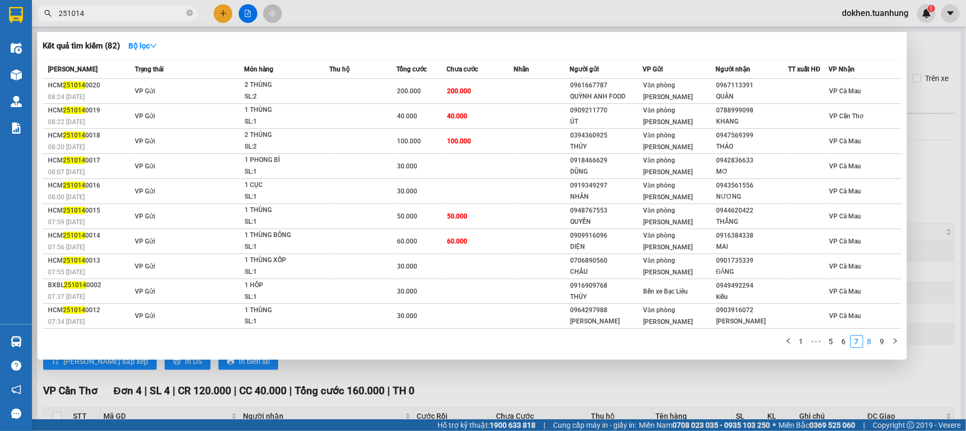
click at [871, 339] on link "8" at bounding box center [870, 342] width 12 height 12
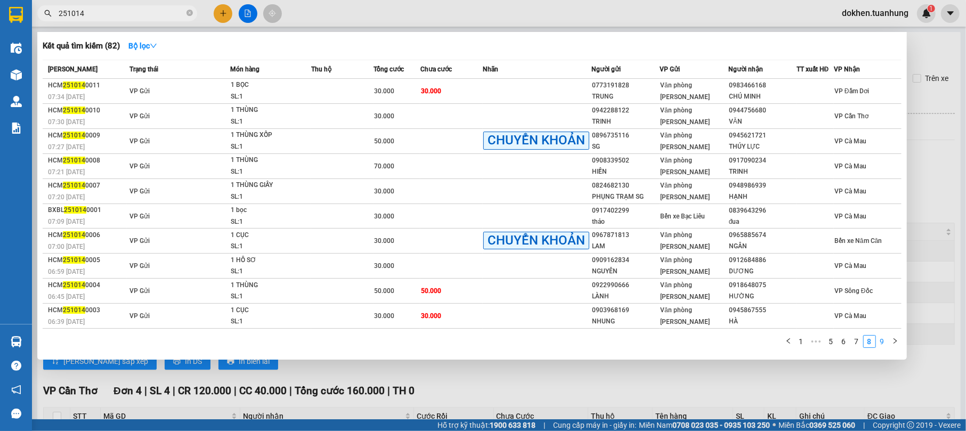
click at [883, 339] on link "9" at bounding box center [882, 342] width 12 height 12
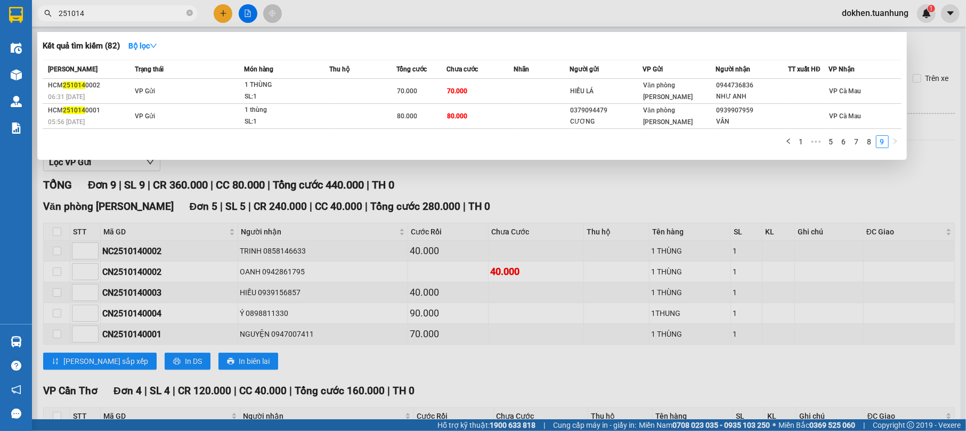
click at [845, 188] on div at bounding box center [483, 215] width 966 height 431
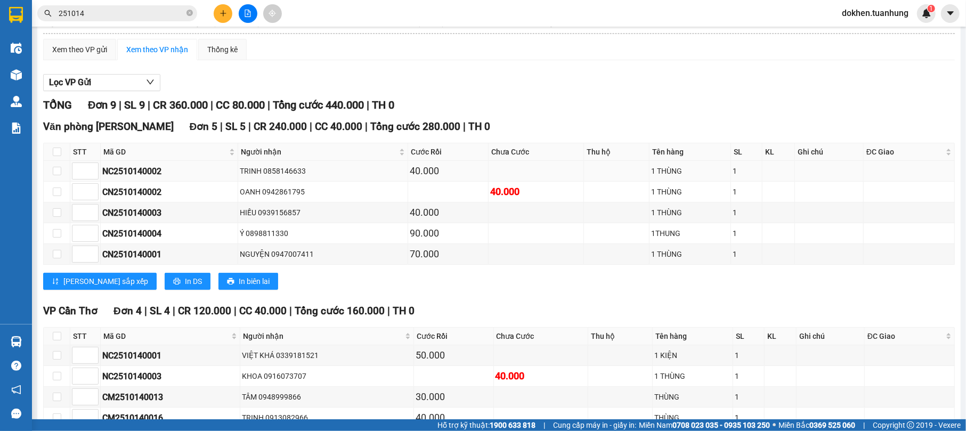
scroll to position [162, 0]
